Goal: Task Accomplishment & Management: Manage account settings

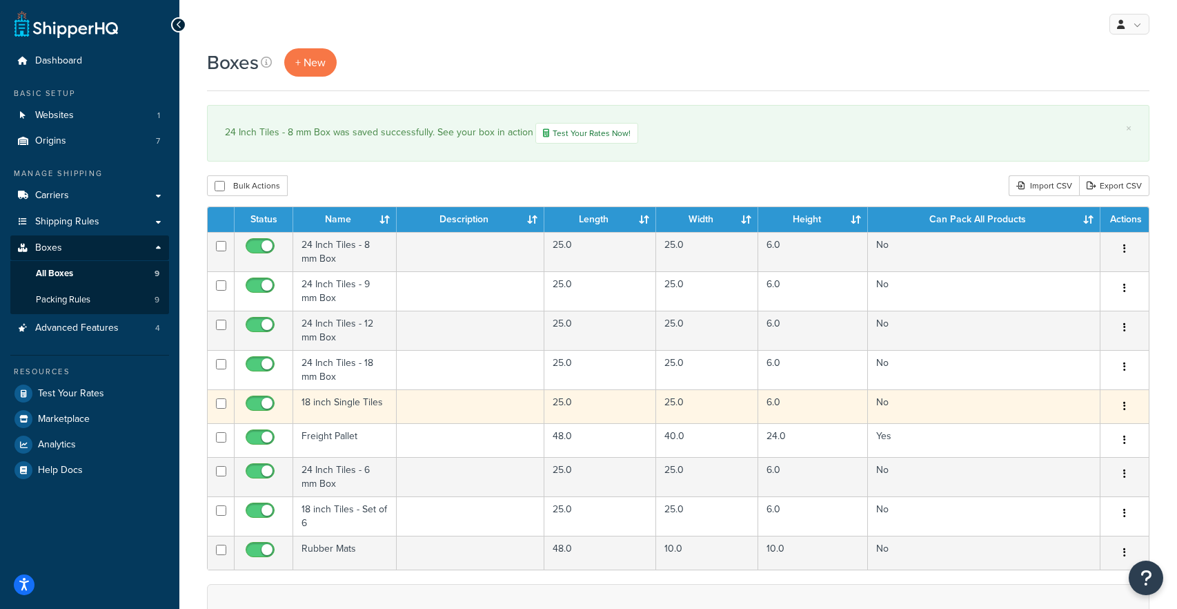
click at [345, 406] on td "18 inch Single Tiles" at bounding box center [344, 406] width 103 height 34
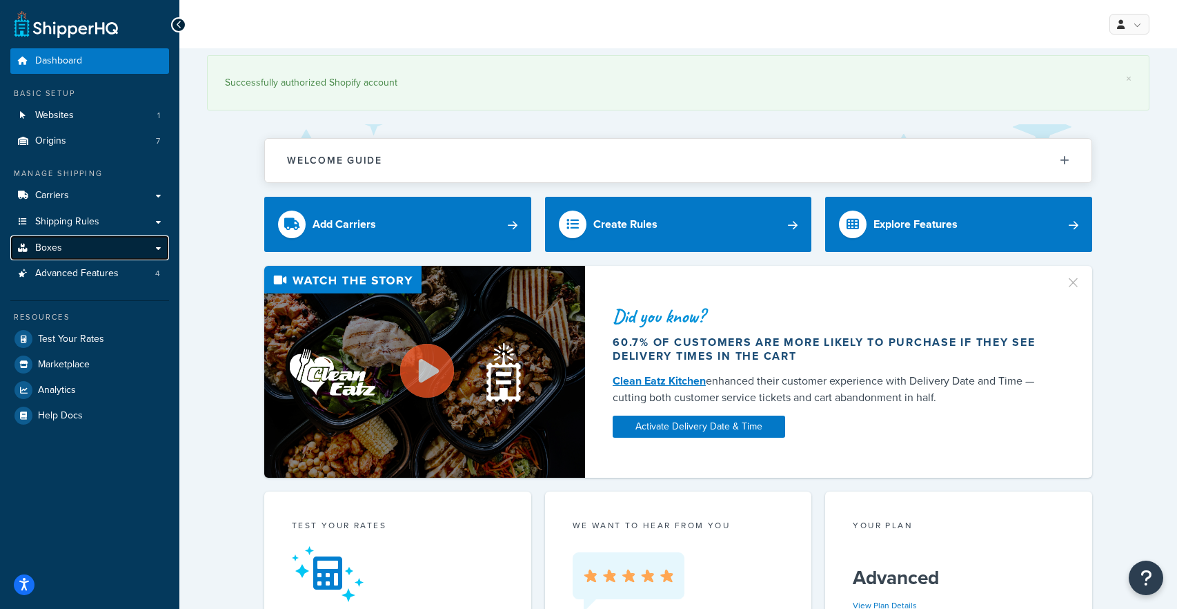
click at [144, 248] on link "Boxes" at bounding box center [89, 248] width 159 height 26
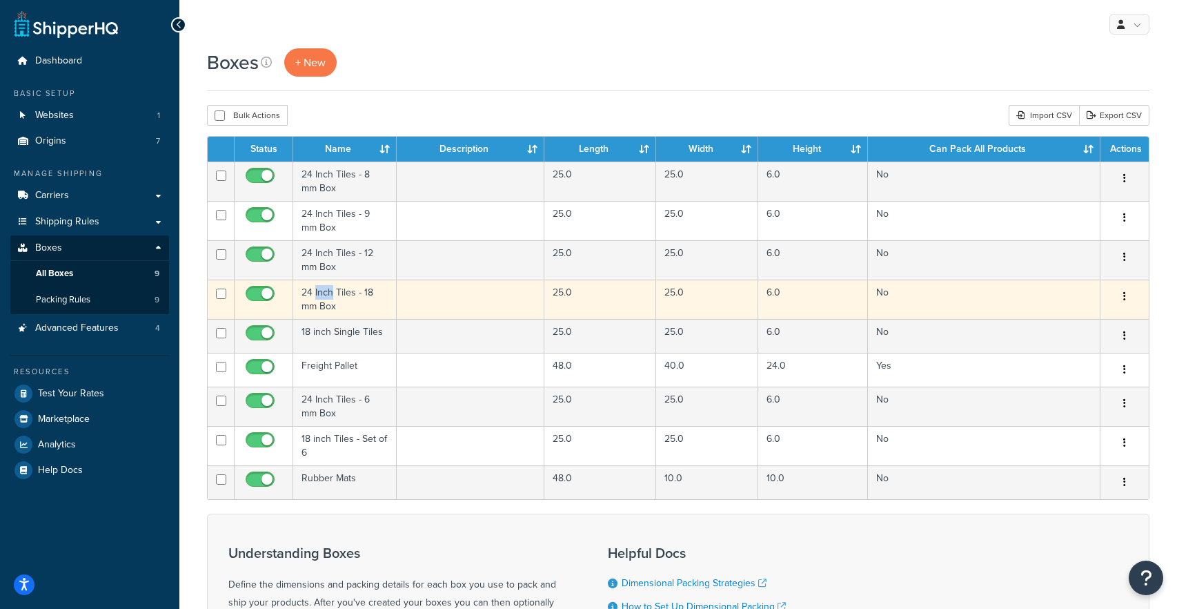
click at [1123, 297] on icon "button" at bounding box center [1124, 296] width 3 height 10
click at [1053, 322] on link "Edit" at bounding box center [1079, 322] width 109 height 28
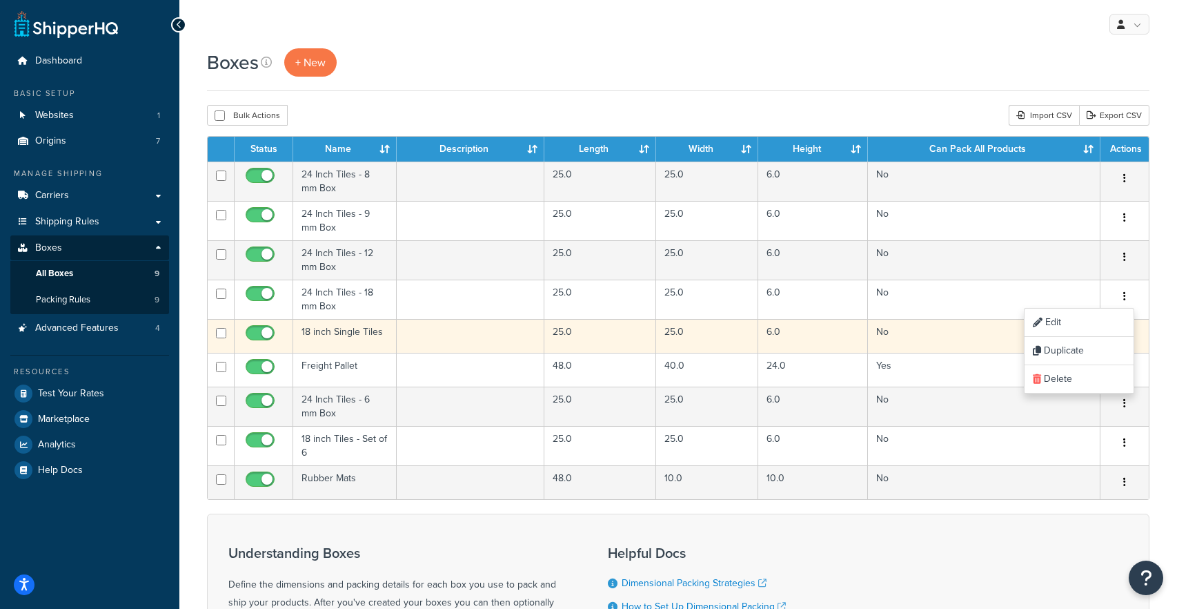
click at [359, 331] on td "18 inch Single Tiles" at bounding box center [344, 336] width 103 height 34
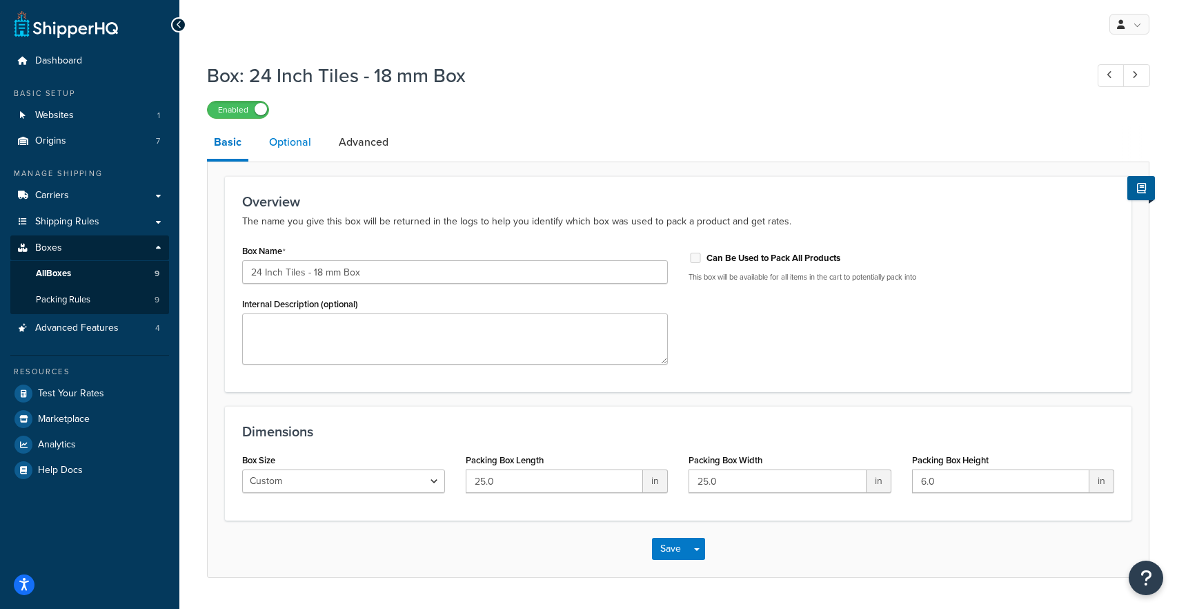
click at [289, 143] on link "Optional" at bounding box center [290, 142] width 56 height 33
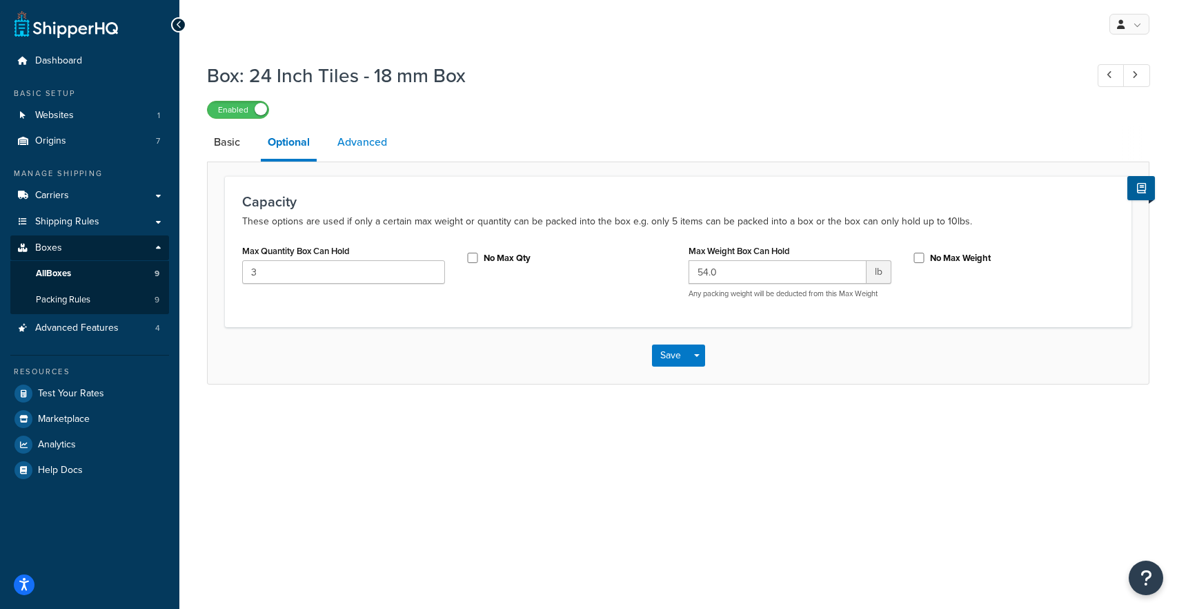
click at [377, 148] on link "Advanced" at bounding box center [362, 142] width 63 height 33
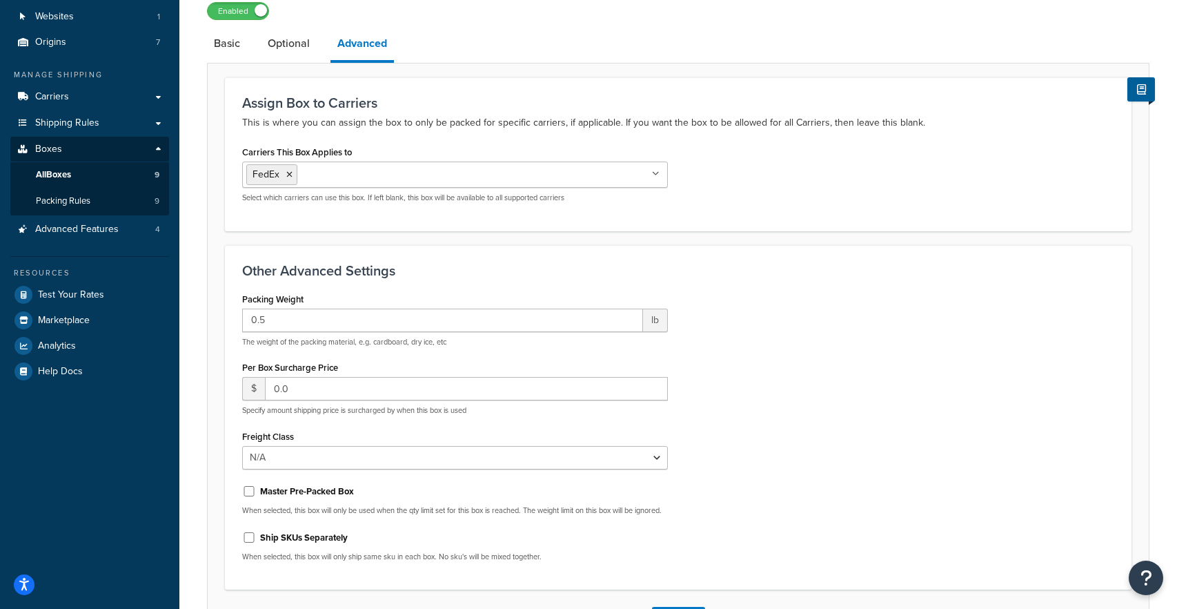
scroll to position [68, 0]
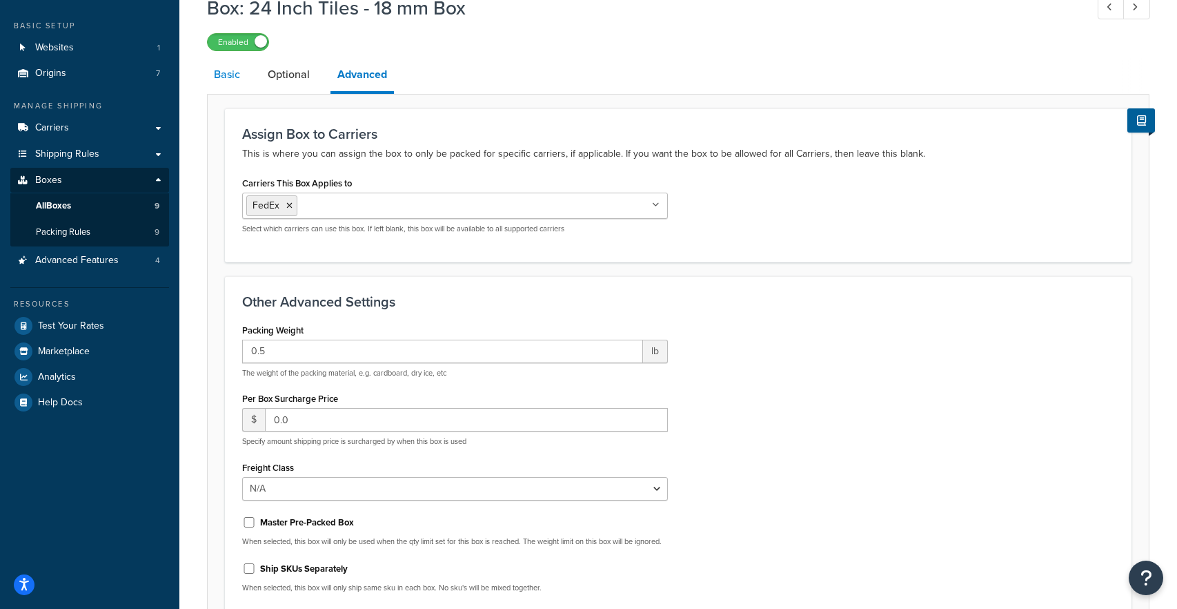
click at [246, 72] on link "Basic" at bounding box center [227, 74] width 40 height 33
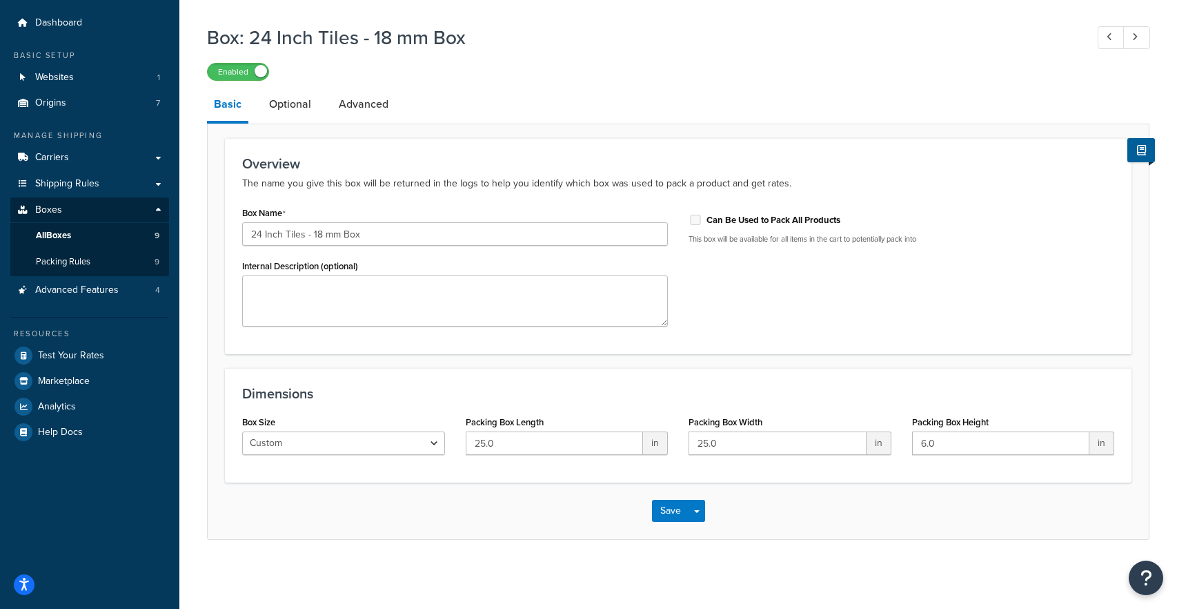
scroll to position [39, 0]
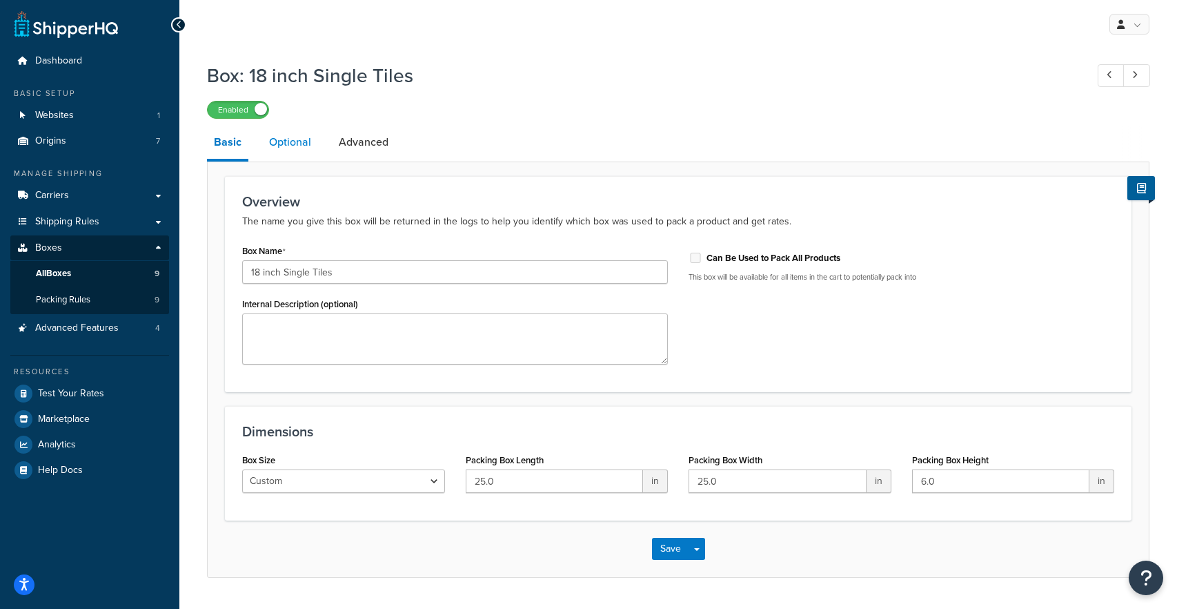
click at [302, 141] on link "Optional" at bounding box center [290, 142] width 56 height 33
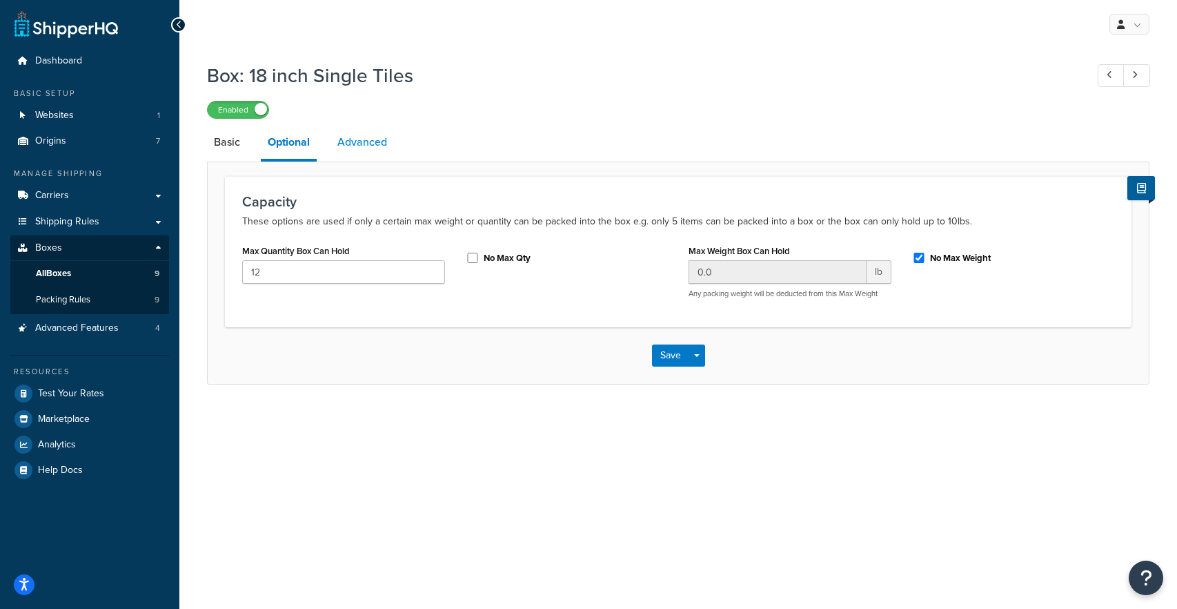
click at [377, 143] on link "Advanced" at bounding box center [362, 142] width 63 height 33
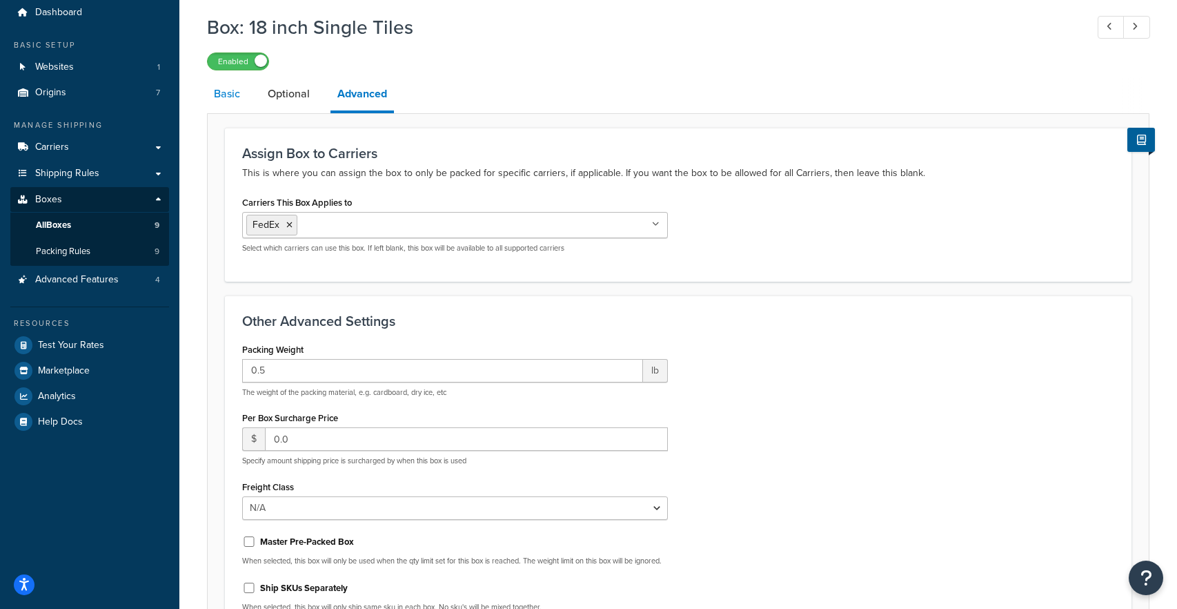
click at [241, 102] on link "Basic" at bounding box center [227, 93] width 40 height 33
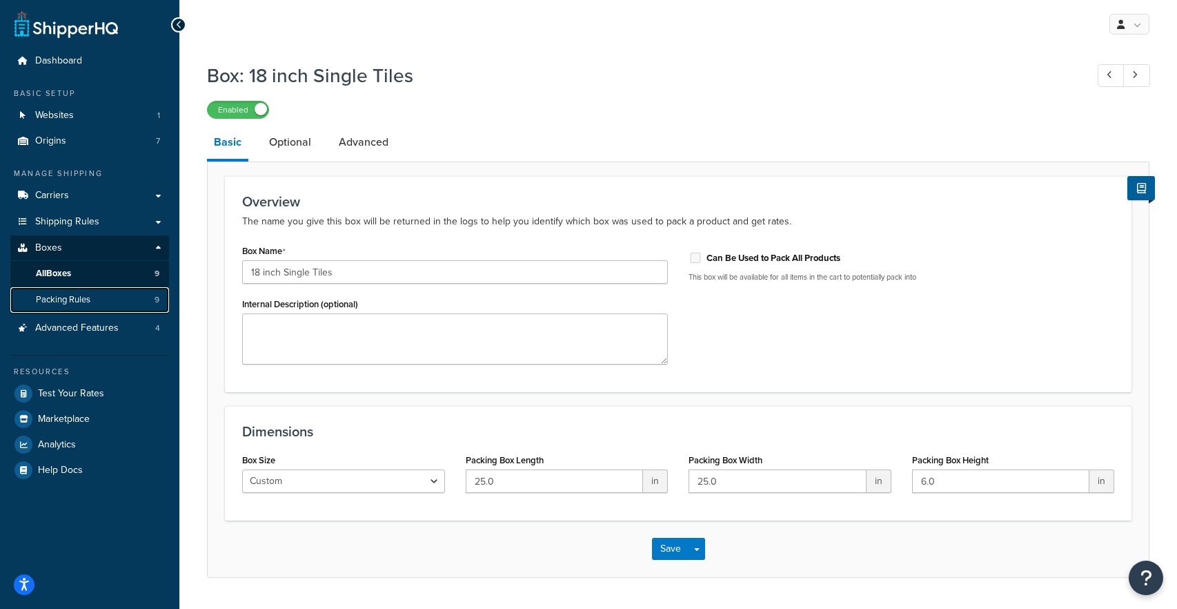
click at [104, 306] on link "Packing Rules 9" at bounding box center [89, 300] width 159 height 26
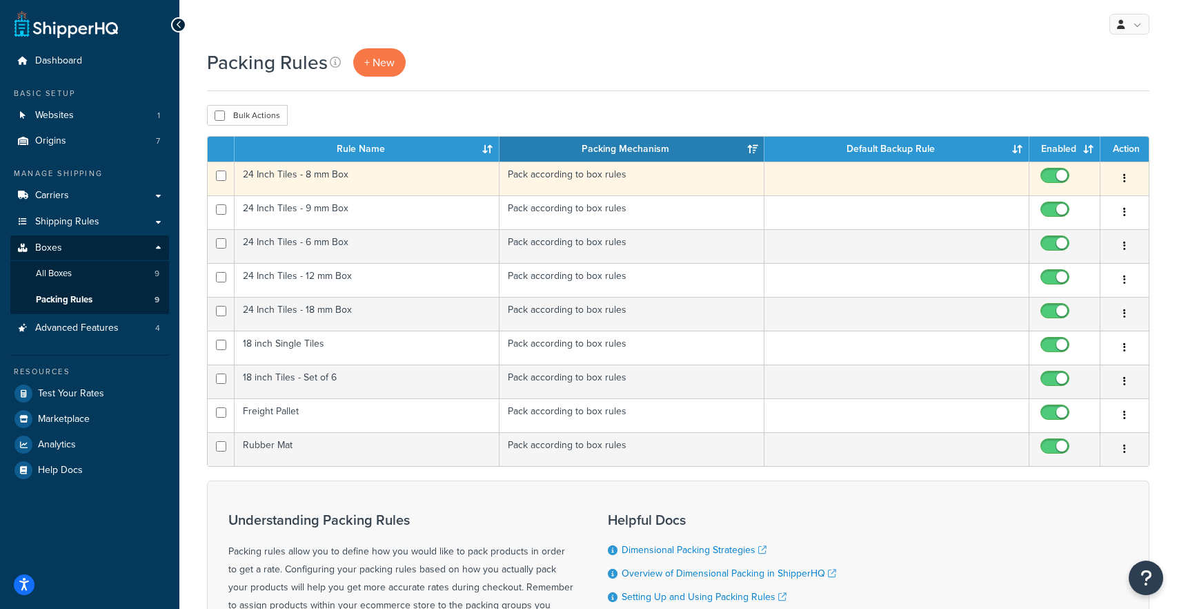
click at [1125, 176] on icon "button" at bounding box center [1124, 178] width 3 height 10
click at [1096, 206] on link "Edit" at bounding box center [1068, 207] width 109 height 28
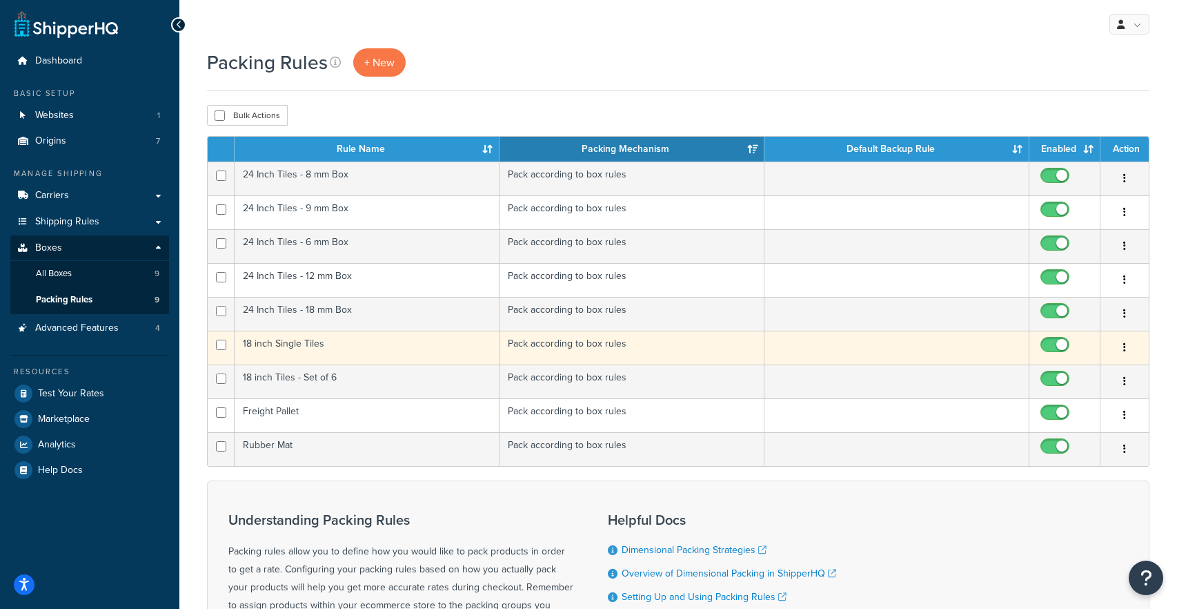
click at [290, 344] on td "18 inch Single Tiles" at bounding box center [367, 348] width 265 height 34
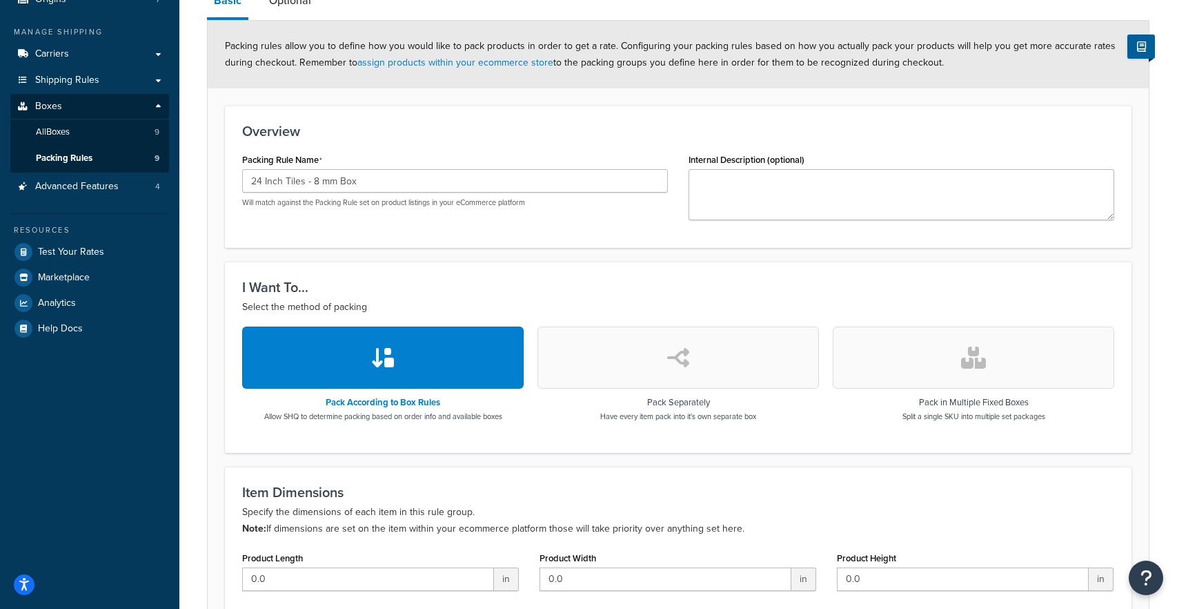
scroll to position [89, 0]
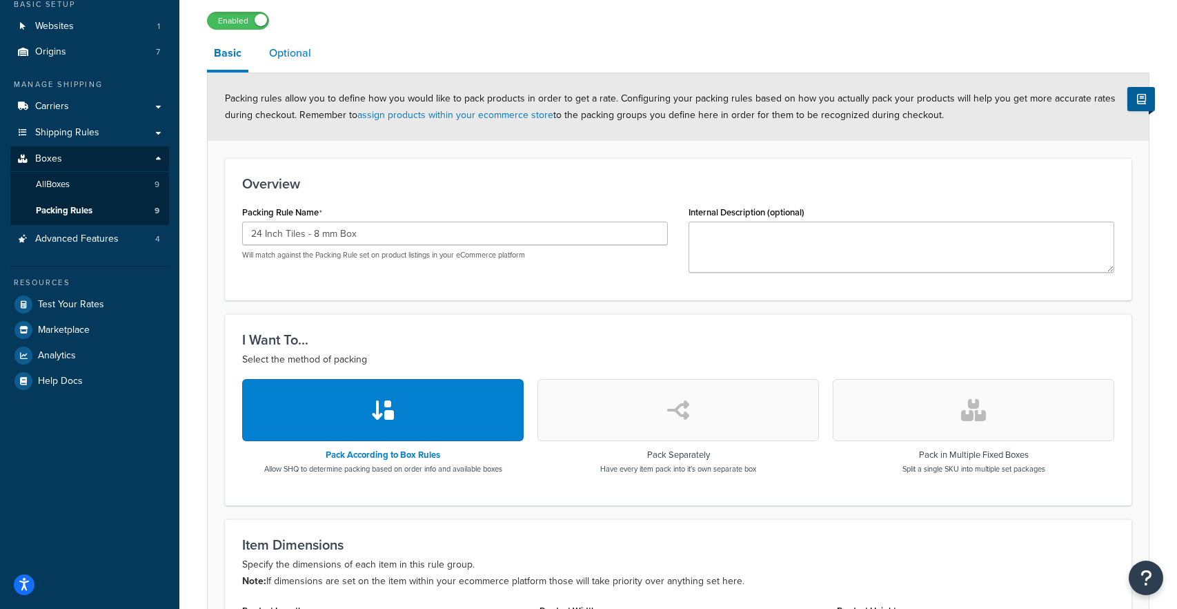
click at [294, 50] on link "Optional" at bounding box center [290, 53] width 56 height 33
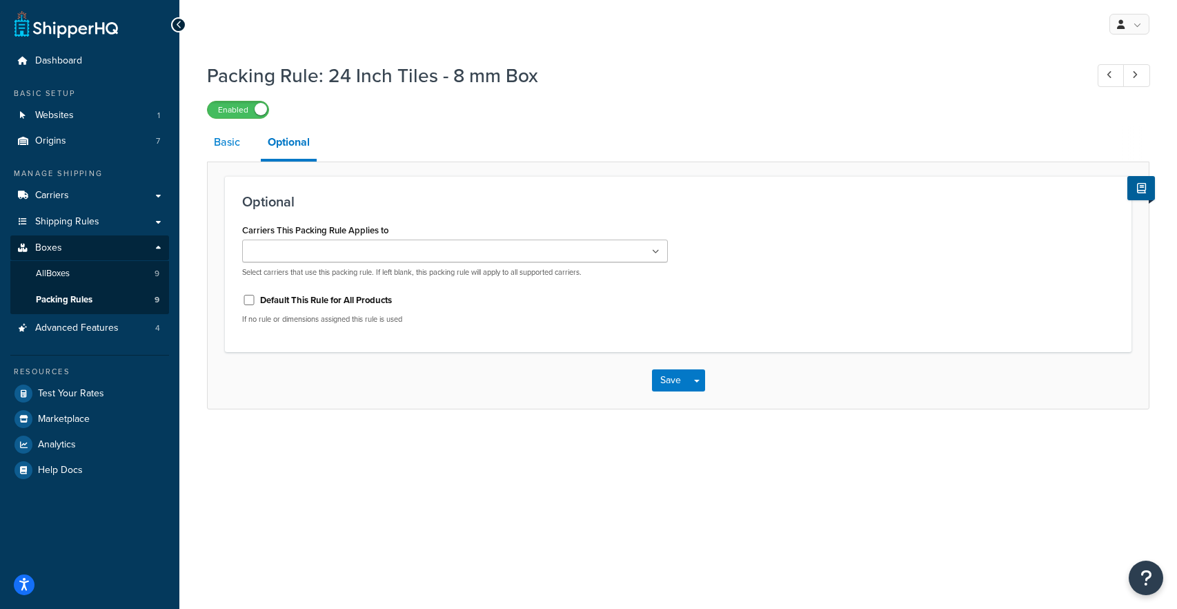
click at [230, 142] on link "Basic" at bounding box center [227, 142] width 40 height 33
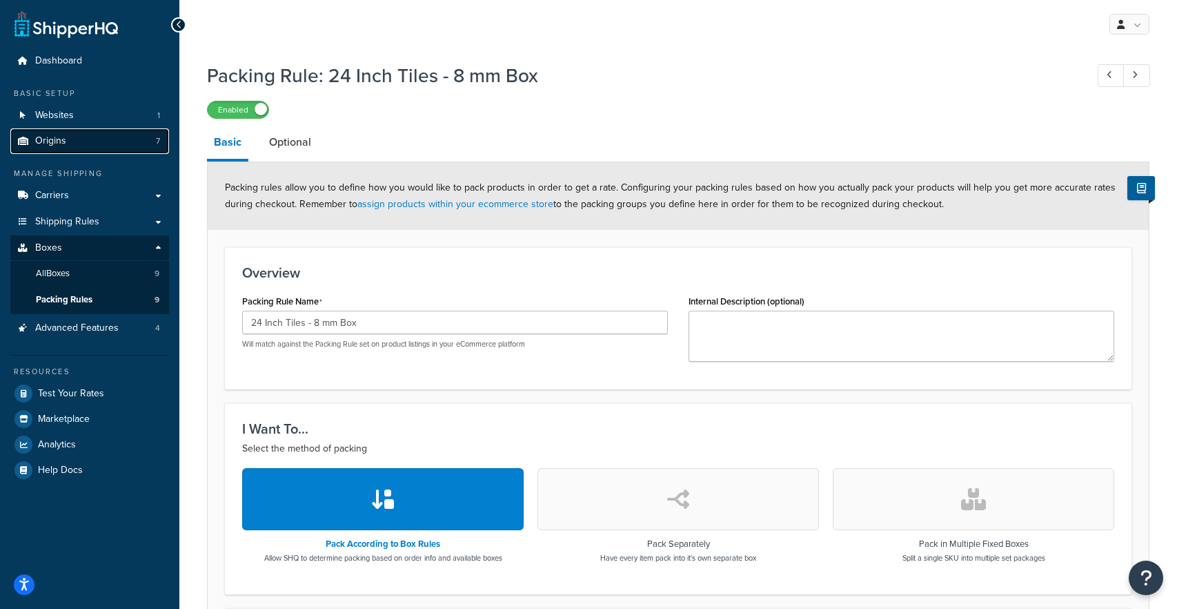
click at [123, 137] on link "Origins 7" at bounding box center [89, 141] width 159 height 26
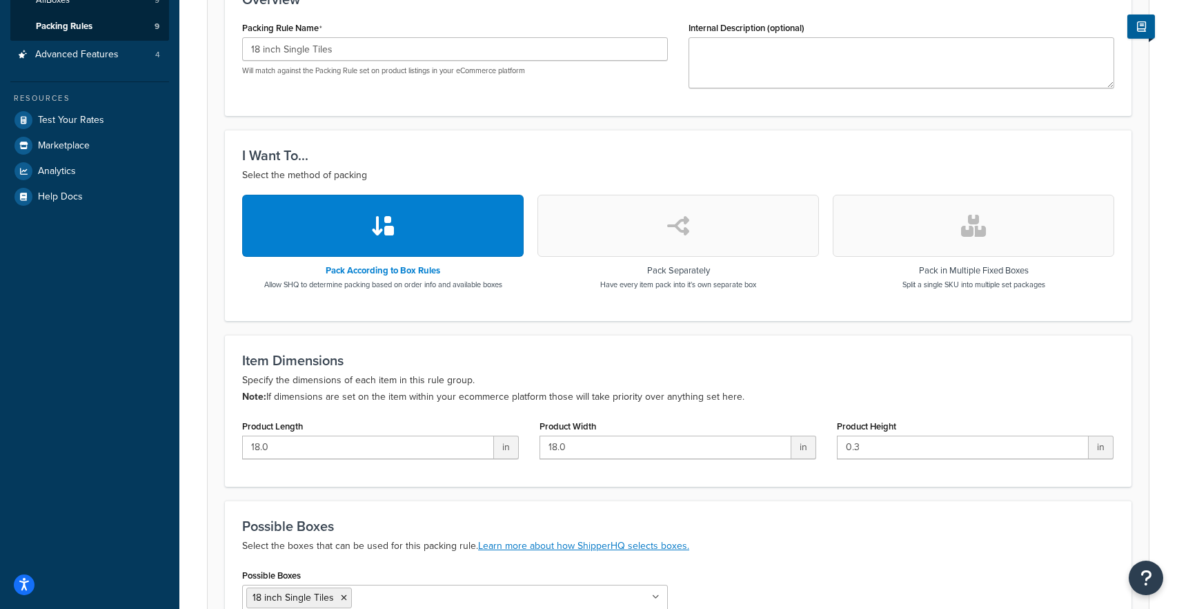
scroll to position [279, 0]
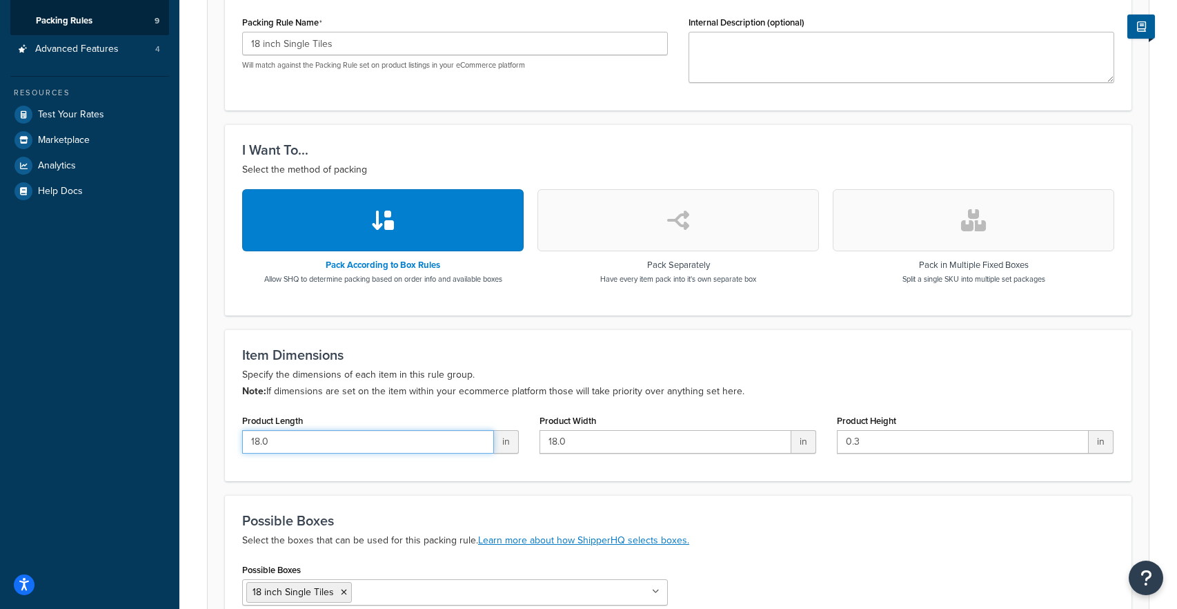
click at [309, 449] on input "18.0" at bounding box center [368, 441] width 252 height 23
type input "0"
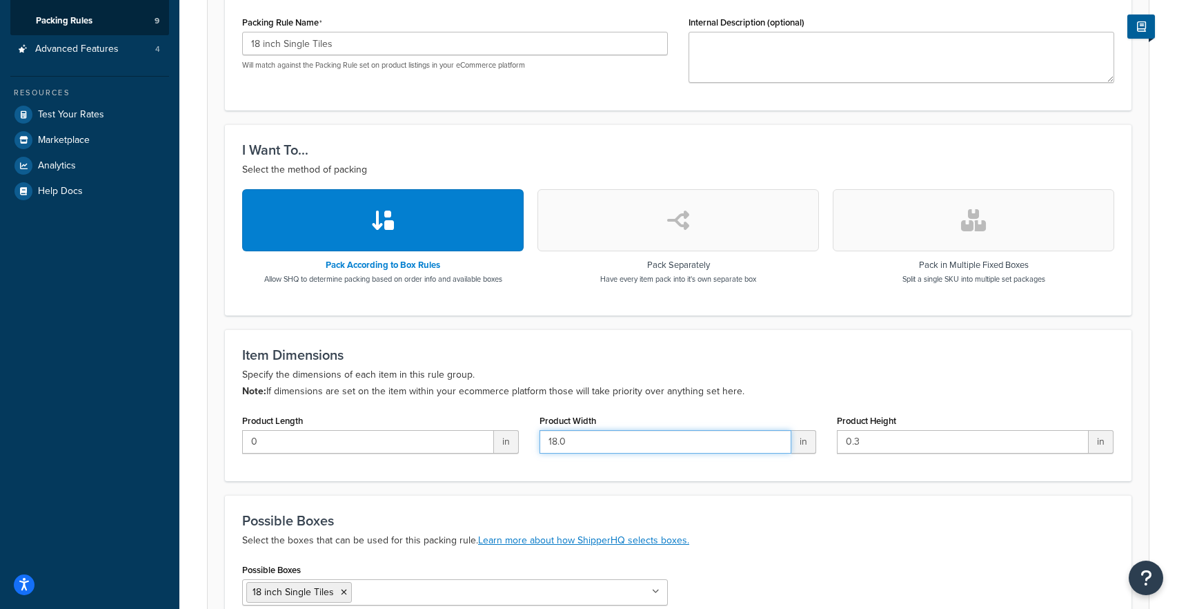
click at [627, 444] on input "18.0" at bounding box center [666, 441] width 252 height 23
type input "0"
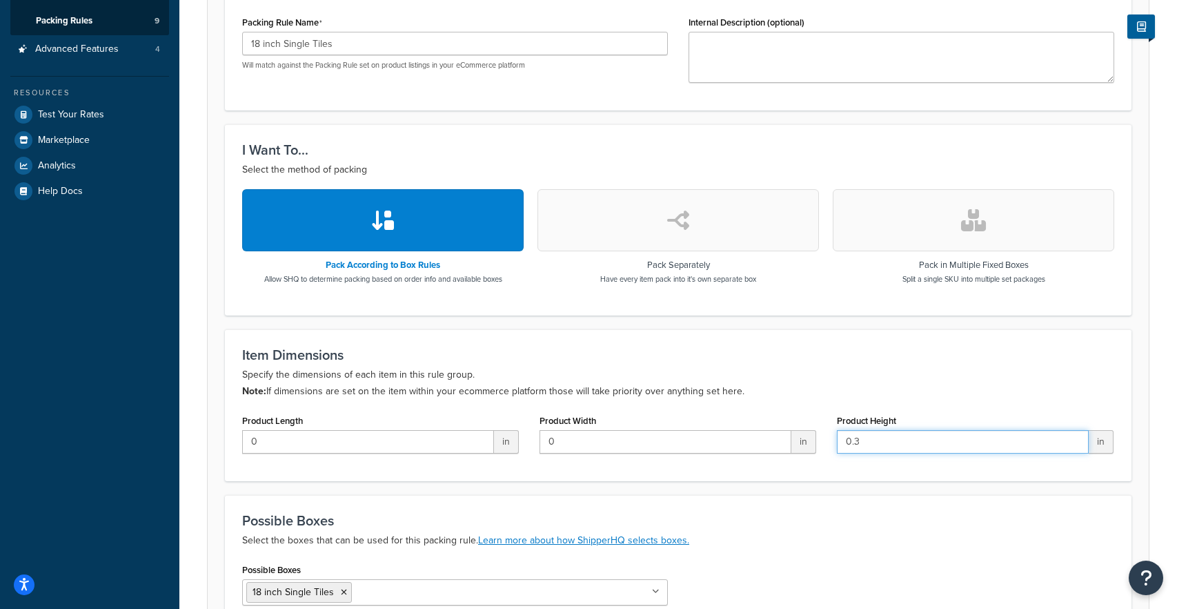
click at [880, 442] on input "0.3" at bounding box center [963, 441] width 252 height 23
click at [880, 441] on input "0.3" at bounding box center [963, 441] width 252 height 23
type input "0"
click at [847, 344] on div "Item Dimensions Specify the dimensions of each item in this rule group. Note: I…" at bounding box center [678, 405] width 907 height 152
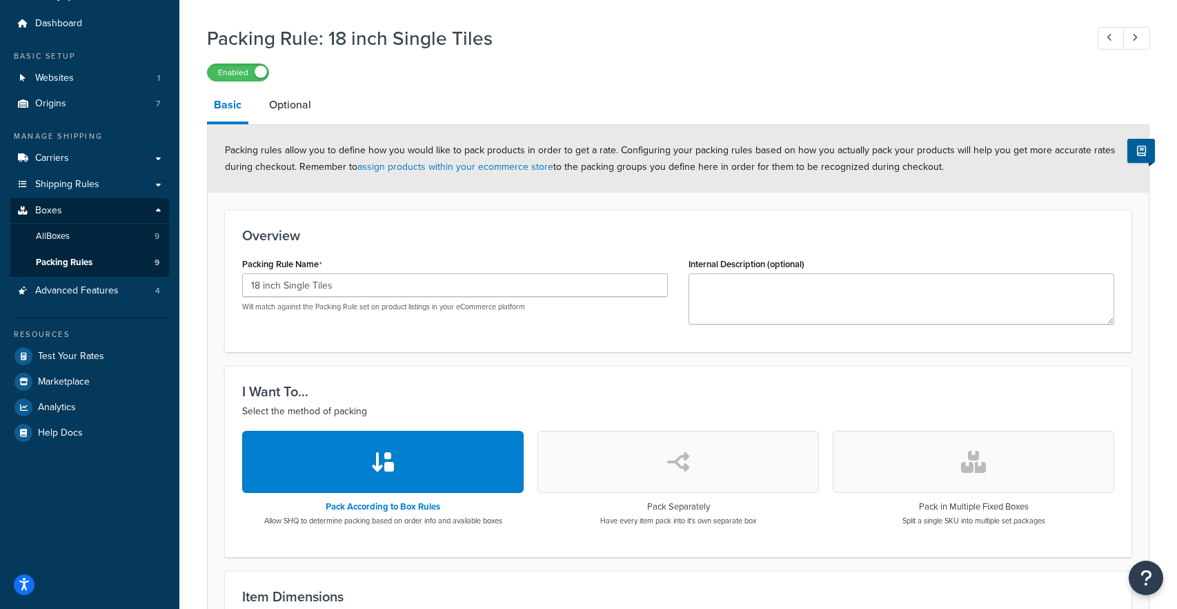
scroll to position [0, 0]
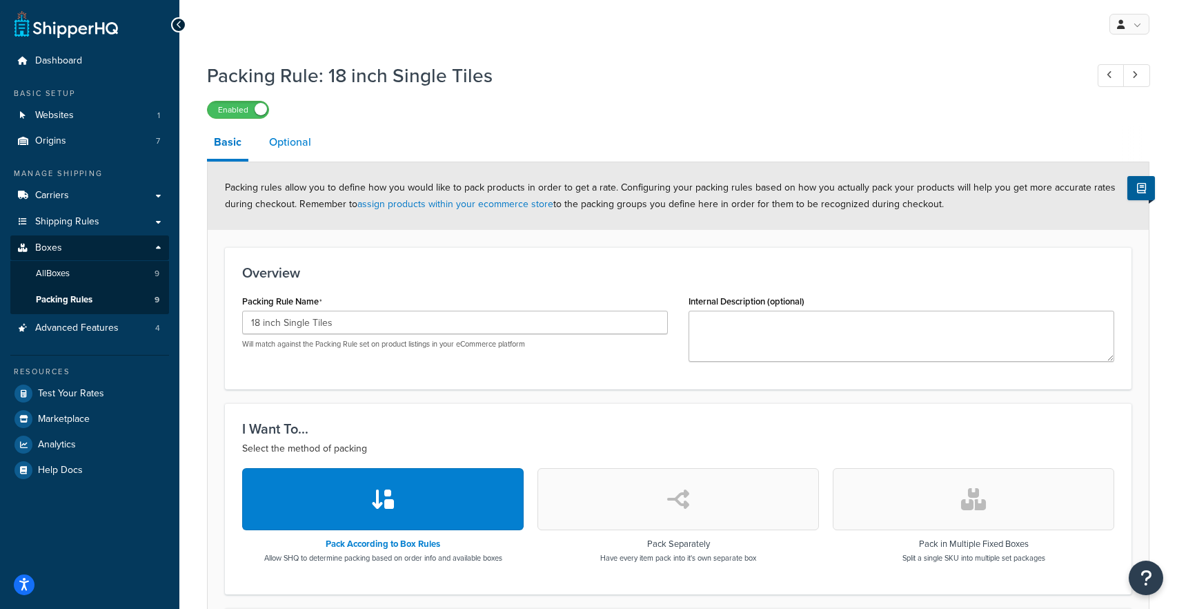
click at [279, 139] on link "Optional" at bounding box center [290, 142] width 56 height 33
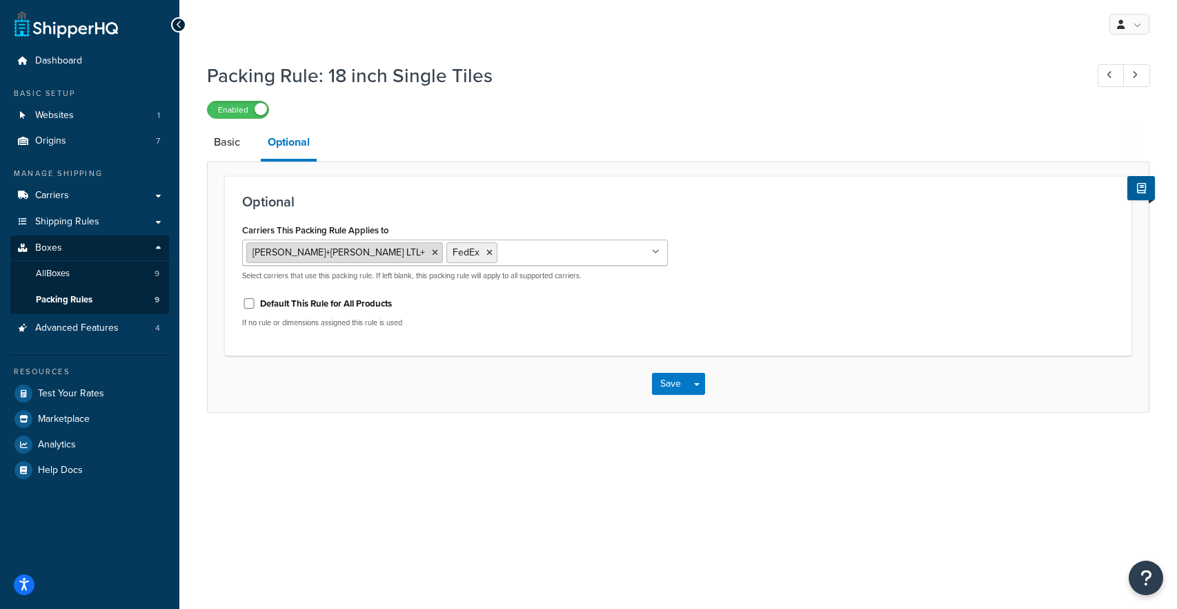
click at [342, 257] on li "Kuehne+Nagel LTL+" at bounding box center [344, 252] width 197 height 21
click at [432, 251] on icon at bounding box center [435, 252] width 6 height 8
click at [292, 256] on icon at bounding box center [289, 252] width 6 height 8
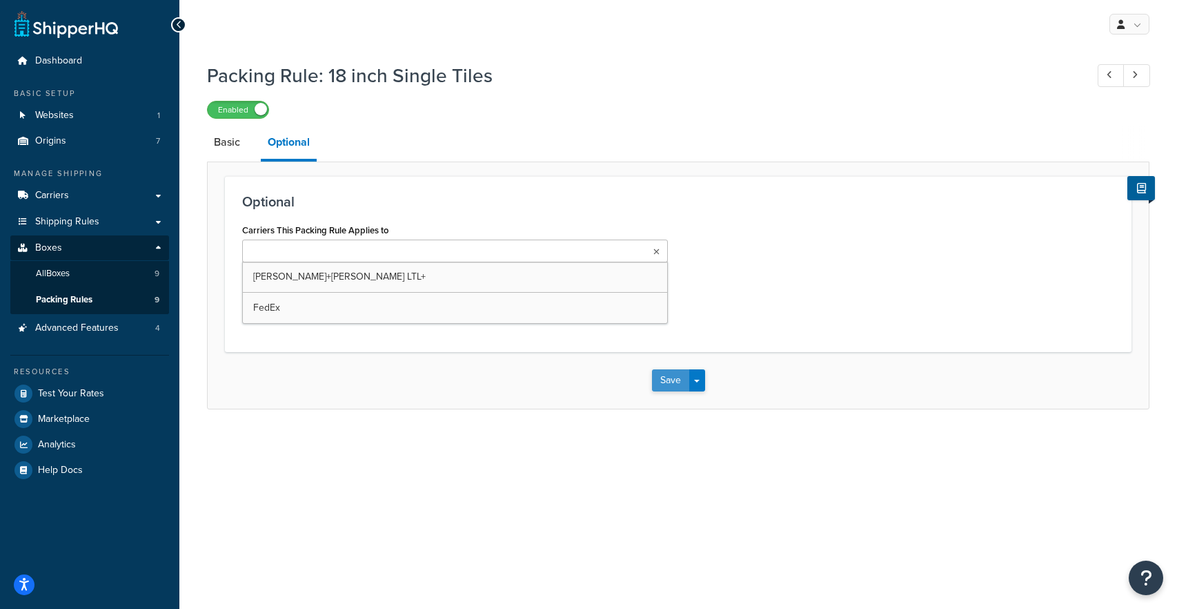
click at [661, 384] on button "Save" at bounding box center [670, 380] width 37 height 22
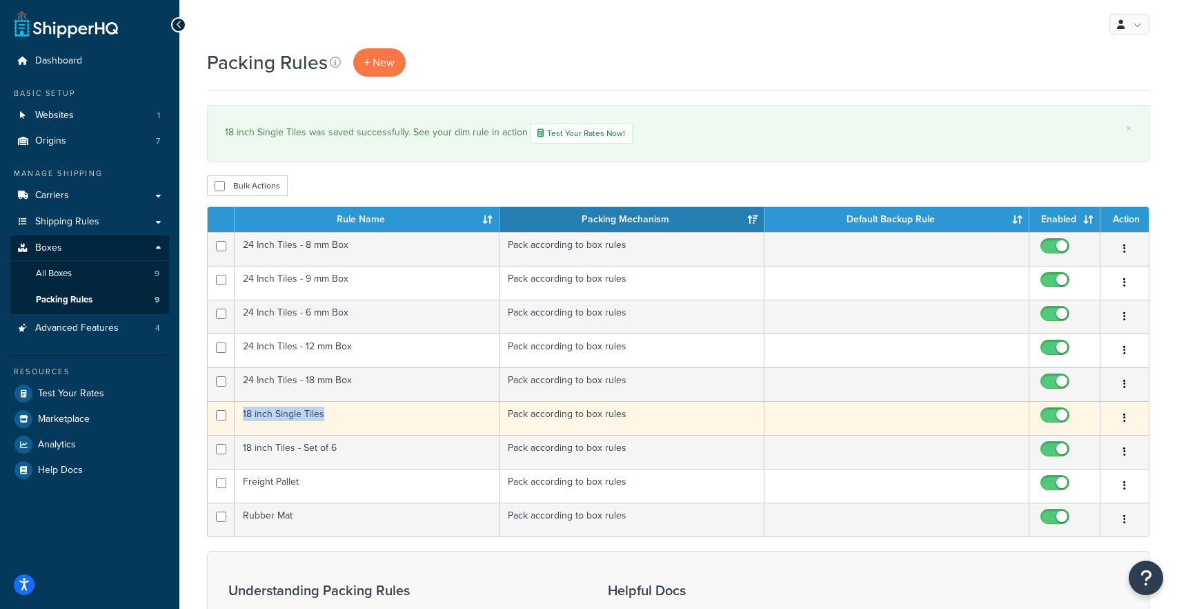
drag, startPoint x: 329, startPoint y: 416, endPoint x: 237, endPoint y: 417, distance: 91.8
click at [237, 417] on td "18 inch Single Tiles" at bounding box center [367, 418] width 265 height 34
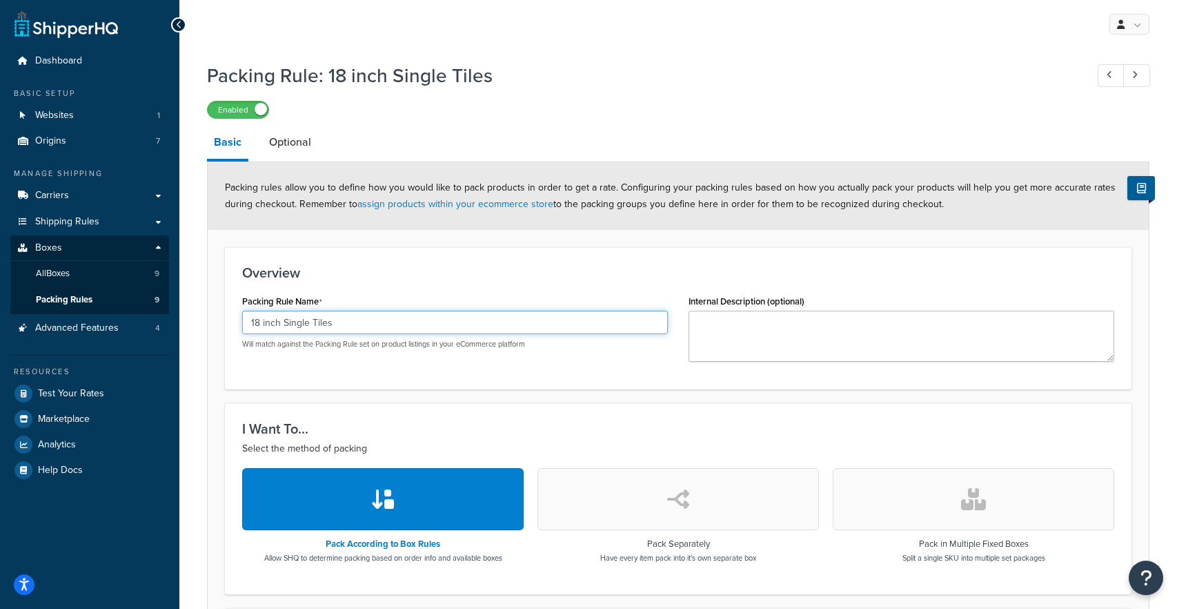
click at [321, 329] on input "18 inch Single Tiles" at bounding box center [455, 321] width 426 height 23
